Goal: Navigation & Orientation: Find specific page/section

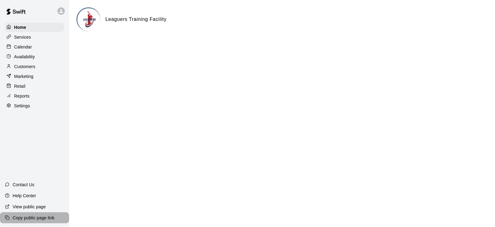
click at [37, 218] on p "Copy public page link" at bounding box center [34, 218] width 42 height 6
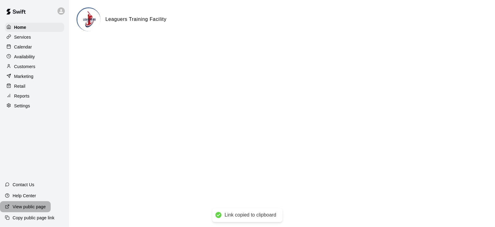
click at [36, 207] on p "View public page" at bounding box center [29, 207] width 33 height 6
click at [22, 57] on p "Availability" at bounding box center [24, 57] width 21 height 6
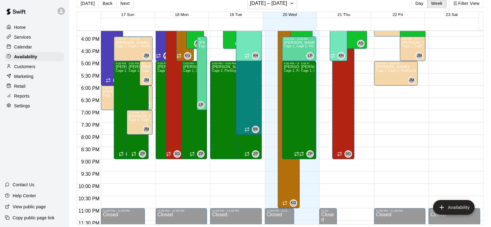
scroll to position [396, 0]
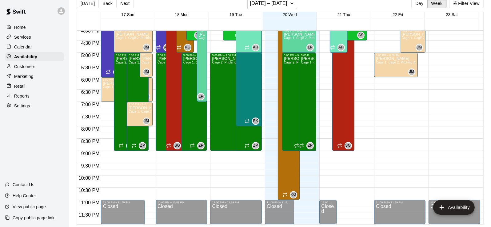
click at [20, 51] on div "Calendar" at bounding box center [34, 46] width 59 height 9
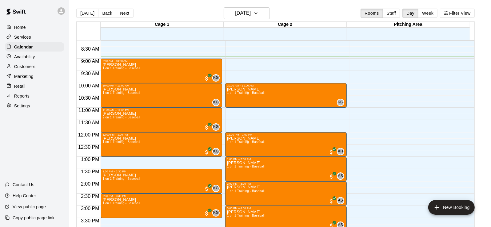
scroll to position [188, 0]
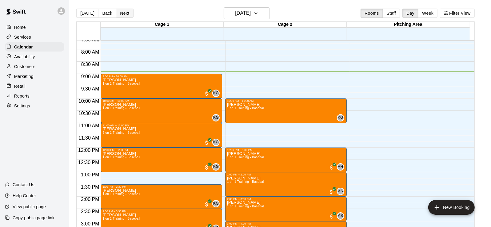
click at [123, 14] on button "Next" at bounding box center [124, 13] width 17 height 9
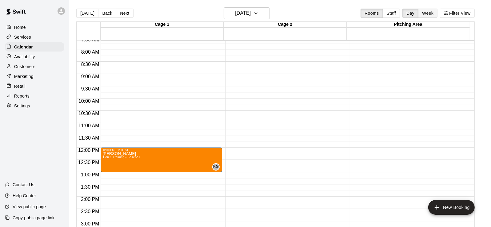
click at [427, 13] on button "Week" at bounding box center [427, 13] width 19 height 9
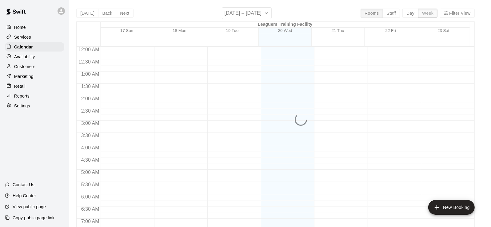
scroll to position [219, 0]
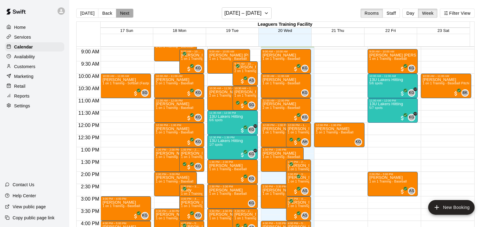
click at [123, 16] on button "Next" at bounding box center [124, 13] width 17 height 9
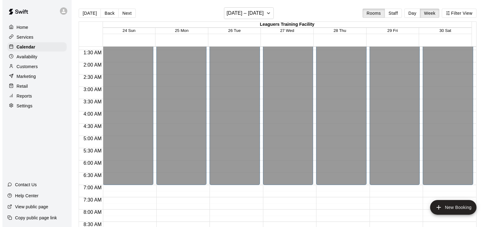
scroll to position [0, 0]
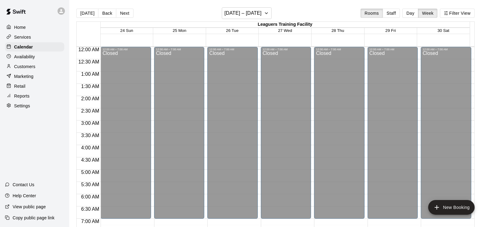
click at [23, 27] on p "Home" at bounding box center [20, 27] width 12 height 6
